Goal: Transaction & Acquisition: Subscribe to service/newsletter

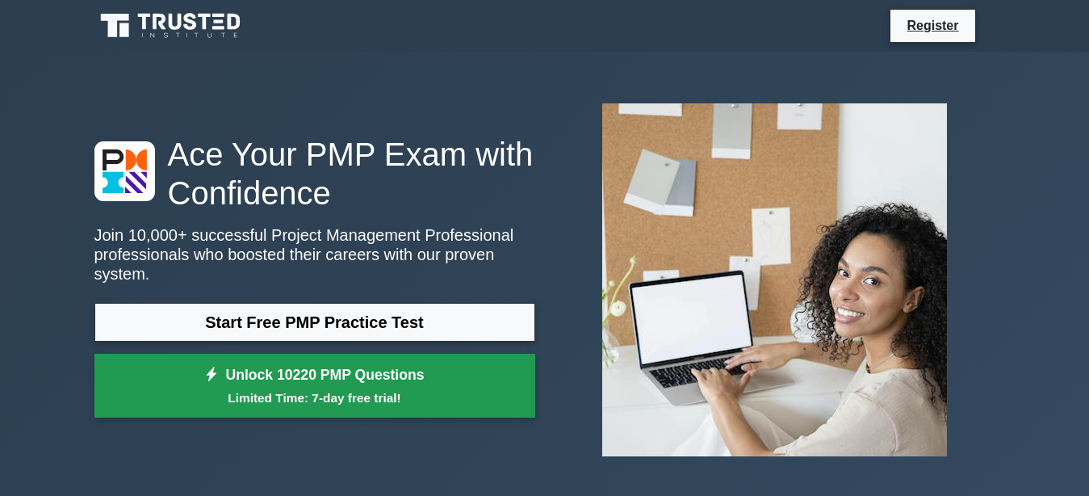
click at [255, 355] on link "Unlock 10220 PMP Questions Limited Time: 7-day free trial!" at bounding box center [314, 386] width 441 height 65
